Goal: Use online tool/utility: Use online tool/utility

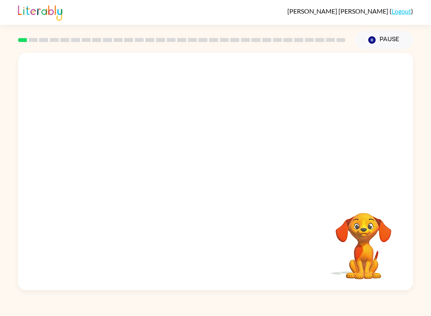
click at [140, 88] on video "Your browser must support playing .mp4 files to use Literably. Please try using…" at bounding box center [215, 124] width 395 height 143
click at [136, 72] on video "Your browser must support playing .mp4 files to use Literably. Please try using…" at bounding box center [215, 124] width 395 height 143
click at [139, 83] on video "Your browser must support playing .mp4 files to use Literably. Please try using…" at bounding box center [215, 124] width 395 height 143
click at [212, 178] on div at bounding box center [215, 175] width 51 height 29
click at [218, 174] on icon "button" at bounding box center [216, 175] width 14 height 14
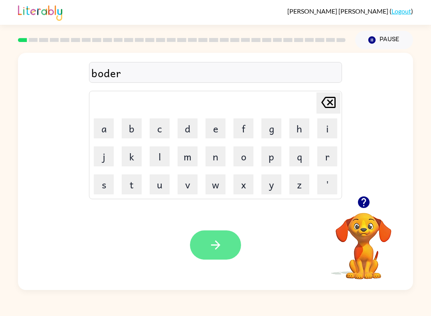
click at [210, 245] on icon "button" at bounding box center [216, 245] width 14 height 14
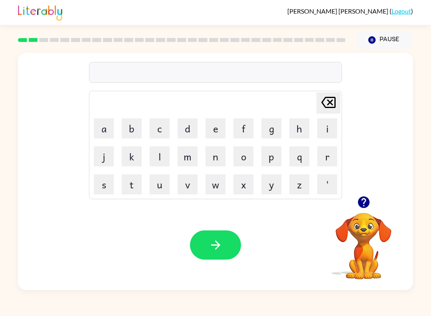
click at [359, 226] on video "Your browser must support playing .mp4 files to use Literably. Please try using…" at bounding box center [364, 240] width 80 height 80
click at [366, 208] on icon "button" at bounding box center [364, 202] width 12 height 12
click at [165, 134] on button "c" at bounding box center [160, 128] width 20 height 20
click at [105, 130] on button "a" at bounding box center [104, 128] width 20 height 20
click at [216, 191] on button "w" at bounding box center [216, 184] width 20 height 20
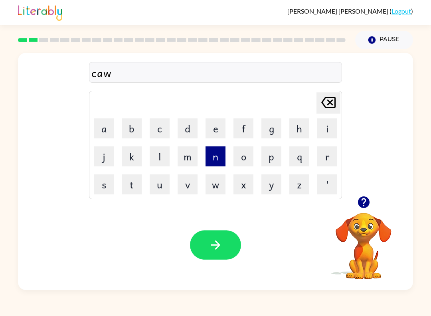
click at [208, 160] on button "n" at bounding box center [216, 156] width 20 height 20
click at [134, 191] on button "t" at bounding box center [132, 184] width 20 height 20
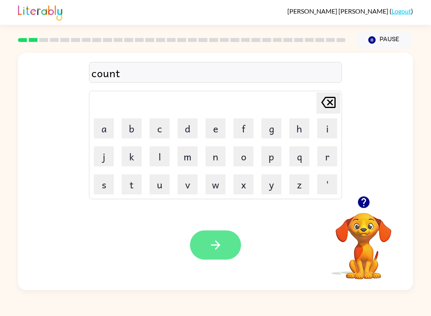
click at [209, 240] on icon "button" at bounding box center [216, 245] width 14 height 14
click at [218, 250] on icon "button" at bounding box center [216, 245] width 14 height 14
click at [202, 252] on button "button" at bounding box center [215, 244] width 51 height 29
click at [213, 248] on icon "button" at bounding box center [216, 245] width 14 height 14
click at [225, 248] on button "button" at bounding box center [215, 244] width 51 height 29
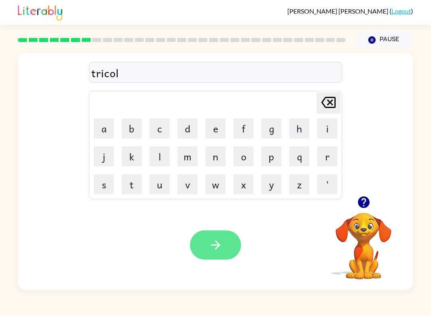
click at [238, 244] on button "button" at bounding box center [215, 244] width 51 height 29
click at [213, 256] on button "button" at bounding box center [215, 244] width 51 height 29
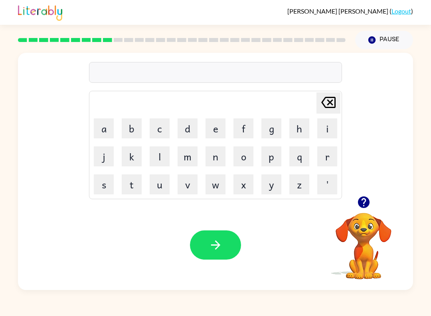
click at [381, 200] on div at bounding box center [364, 202] width 80 height 20
click at [360, 220] on video "Your browser must support playing .mp4 files to use Literably. Please try using…" at bounding box center [364, 240] width 80 height 80
click at [367, 209] on button "button" at bounding box center [364, 202] width 20 height 20
click at [360, 242] on video "Your browser must support playing .mp4 files to use Literably. Please try using…" at bounding box center [364, 240] width 80 height 80
click at [212, 153] on button "n" at bounding box center [216, 156] width 20 height 20
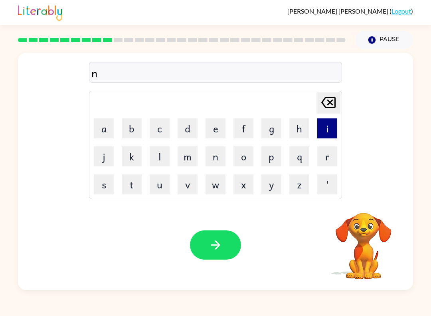
click at [328, 131] on button "i" at bounding box center [328, 128] width 20 height 20
click at [127, 127] on button "b" at bounding box center [132, 128] width 20 height 20
click at [243, 159] on button "o" at bounding box center [244, 156] width 20 height 20
click at [162, 157] on button "l" at bounding box center [160, 156] width 20 height 20
click at [161, 157] on button "l" at bounding box center [160, 156] width 20 height 20
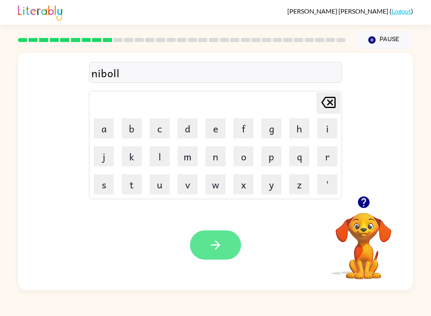
click at [213, 245] on icon "button" at bounding box center [215, 244] width 9 height 9
click at [214, 242] on icon "button" at bounding box center [216, 245] width 14 height 14
click at [207, 240] on button "button" at bounding box center [215, 244] width 51 height 29
click at [212, 234] on button "button" at bounding box center [215, 244] width 51 height 29
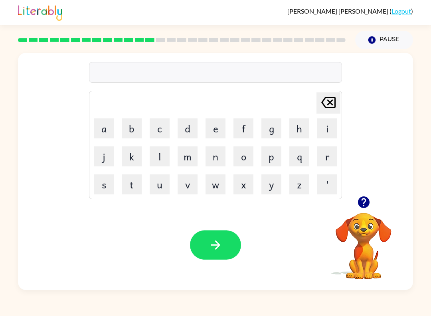
click at [362, 238] on video "Your browser must support playing .mp4 files to use Literably. Please try using…" at bounding box center [364, 240] width 80 height 80
click at [363, 194] on button "button" at bounding box center [364, 202] width 20 height 20
click at [370, 236] on video "Your browser must support playing .mp4 files to use Literably. Please try using…" at bounding box center [364, 240] width 80 height 80
click at [218, 233] on button "button" at bounding box center [215, 244] width 51 height 29
click at [213, 214] on div "Your browser must support playing .mp4 files to use Literably. Please try using…" at bounding box center [215, 245] width 395 height 90
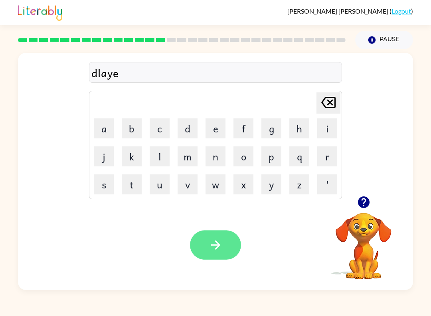
click at [220, 245] on icon "button" at bounding box center [215, 244] width 9 height 9
click at [228, 238] on button "button" at bounding box center [215, 244] width 51 height 29
click at [234, 244] on button "button" at bounding box center [215, 244] width 51 height 29
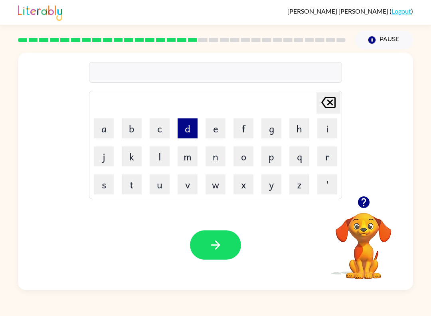
click at [193, 133] on button "d" at bounding box center [188, 128] width 20 height 20
click at [327, 125] on button "i" at bounding box center [328, 128] width 20 height 20
click at [190, 157] on button "m" at bounding box center [188, 156] width 20 height 20
click at [358, 216] on video "Your browser must support playing .mp4 files to use Literably. Please try using…" at bounding box center [364, 240] width 80 height 80
click at [363, 258] on video "Your browser must support playing .mp4 files to use Literably. Please try using…" at bounding box center [364, 240] width 80 height 80
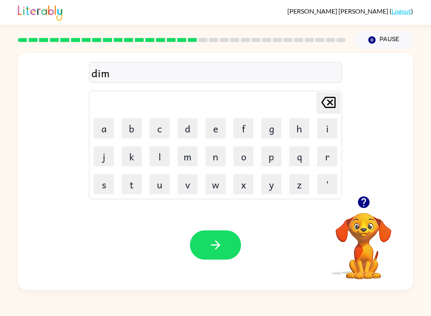
click at [367, 199] on icon "button" at bounding box center [364, 202] width 12 height 12
click at [363, 247] on video "Your browser must support playing .mp4 files to use Literably. Please try using…" at bounding box center [364, 240] width 80 height 80
click at [131, 131] on button "b" at bounding box center [132, 128] width 20 height 20
click at [326, 161] on button "r" at bounding box center [328, 156] width 20 height 20
click at [328, 129] on button "i" at bounding box center [328, 128] width 20 height 20
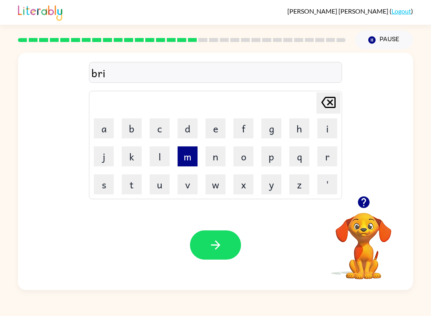
click at [186, 155] on button "m" at bounding box center [188, 156] width 20 height 20
click at [331, 128] on button "i" at bounding box center [328, 128] width 20 height 20
click at [210, 157] on button "n" at bounding box center [216, 156] width 20 height 20
click at [270, 131] on button "g" at bounding box center [272, 128] width 20 height 20
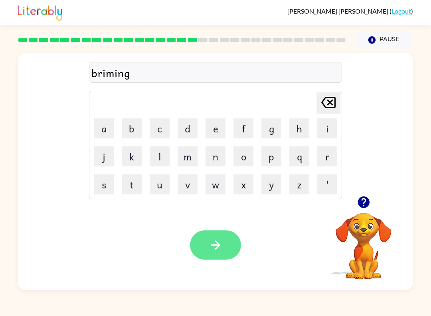
click at [207, 248] on button "button" at bounding box center [215, 244] width 51 height 29
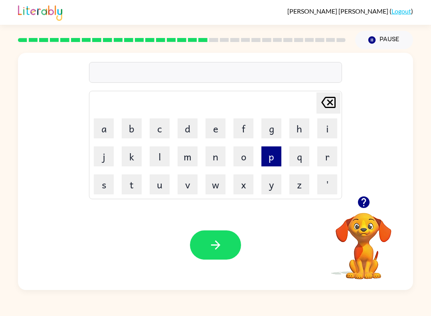
click at [276, 155] on button "p" at bounding box center [272, 156] width 20 height 20
click at [157, 158] on button "l" at bounding box center [160, 156] width 20 height 20
click at [105, 147] on button "j" at bounding box center [104, 156] width 20 height 20
click at [331, 96] on icon "[PERSON_NAME] last character input" at bounding box center [328, 102] width 19 height 19
click at [107, 129] on button "a" at bounding box center [104, 128] width 20 height 20
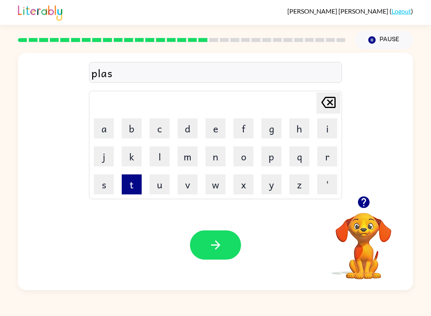
click at [131, 185] on button "t" at bounding box center [132, 184] width 20 height 20
click at [321, 123] on button "i" at bounding box center [328, 128] width 20 height 20
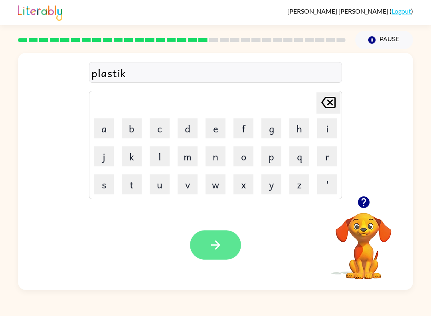
click at [212, 240] on icon "button" at bounding box center [216, 245] width 14 height 14
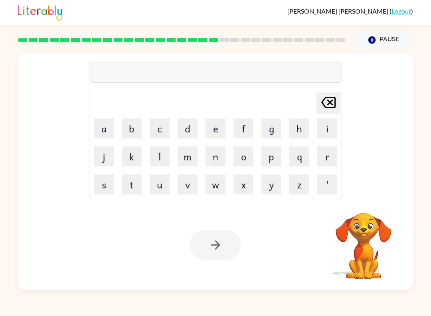
click at [177, 131] on td "d" at bounding box center [187, 128] width 27 height 27
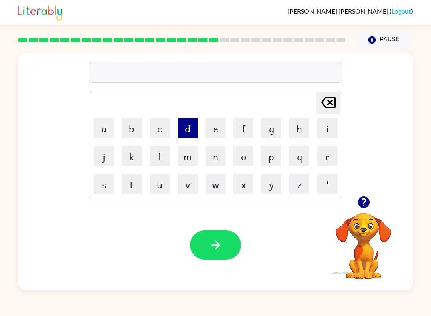
click at [192, 132] on button "d" at bounding box center [188, 128] width 20 height 20
click at [216, 130] on button "e" at bounding box center [216, 128] width 20 height 20
click at [110, 187] on button "s" at bounding box center [104, 184] width 20 height 20
click at [264, 157] on button "p" at bounding box center [272, 156] width 20 height 20
drag, startPoint x: 142, startPoint y: 159, endPoint x: 151, endPoint y: 159, distance: 8.4
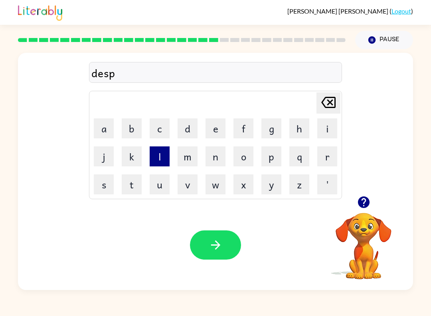
click at [144, 159] on td "k" at bounding box center [131, 156] width 27 height 27
click at [162, 160] on button "l" at bounding box center [160, 156] width 20 height 20
drag, startPoint x: 108, startPoint y: 134, endPoint x: 105, endPoint y: 128, distance: 6.6
click at [108, 133] on button "a" at bounding box center [104, 128] width 20 height 20
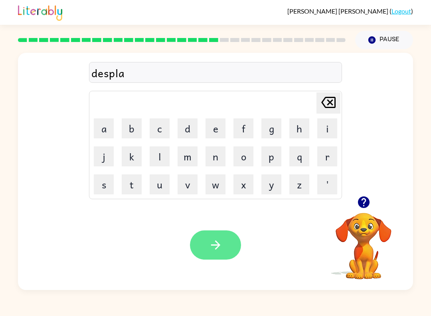
click at [217, 258] on button "button" at bounding box center [215, 244] width 51 height 29
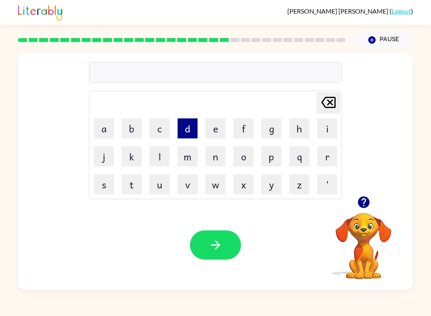
click at [189, 129] on button "d" at bounding box center [188, 128] width 20 height 20
click at [345, 212] on video "Your browser must support playing .mp4 files to use Literably. Please try using…" at bounding box center [364, 240] width 80 height 80
click at [367, 218] on video "Your browser must support playing .mp4 files to use Literably. Please try using…" at bounding box center [364, 240] width 80 height 80
click at [360, 228] on video "Your browser must support playing .mp4 files to use Literably. Please try using…" at bounding box center [364, 240] width 80 height 80
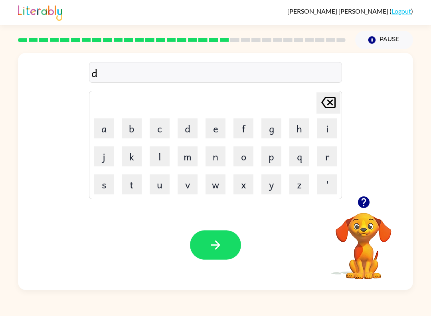
click at [374, 243] on video "Your browser must support playing .mp4 files to use Literably. Please try using…" at bounding box center [364, 240] width 80 height 80
click at [367, 242] on video "Your browser must support playing .mp4 files to use Literably. Please try using…" at bounding box center [364, 240] width 80 height 80
click at [371, 232] on video "Your browser must support playing .mp4 files to use Literably. Please try using…" at bounding box center [364, 240] width 80 height 80
click at [360, 210] on button "button" at bounding box center [364, 202] width 20 height 20
click at [371, 196] on div "d [PERSON_NAME] last character input a b c d e f g h i j k l m n o p q r s t u …" at bounding box center [215, 171] width 395 height 237
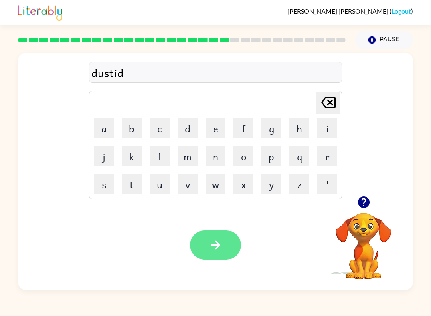
click at [233, 248] on button "button" at bounding box center [215, 244] width 51 height 29
click at [210, 246] on icon "button" at bounding box center [216, 245] width 14 height 14
click at [202, 259] on button "button" at bounding box center [215, 244] width 51 height 29
click at [224, 256] on button "button" at bounding box center [215, 244] width 51 height 29
click at [240, 244] on button "button" at bounding box center [215, 244] width 51 height 29
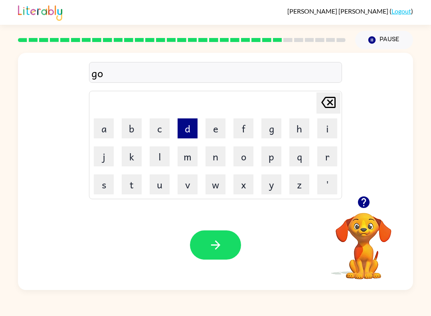
click at [184, 125] on button "d" at bounding box center [188, 128] width 20 height 20
click at [135, 131] on button "b" at bounding box center [132, 128] width 20 height 20
click at [107, 132] on button "a" at bounding box center [104, 128] width 20 height 20
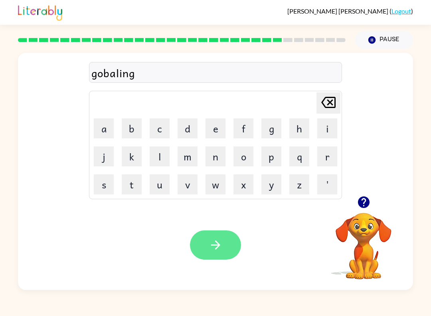
click at [206, 236] on button "button" at bounding box center [215, 244] width 51 height 29
click at [195, 241] on button "button" at bounding box center [215, 244] width 51 height 29
click at [212, 259] on button "button" at bounding box center [215, 244] width 51 height 29
click at [220, 239] on icon "button" at bounding box center [216, 245] width 14 height 14
click at [220, 246] on icon "button" at bounding box center [216, 245] width 14 height 14
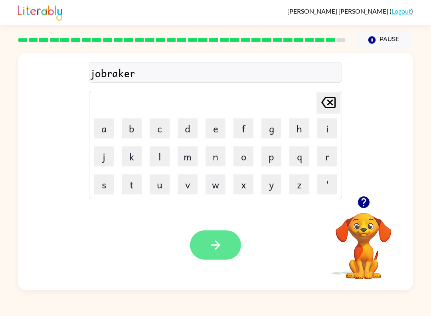
click at [199, 243] on button "button" at bounding box center [215, 244] width 51 height 29
